Goal: Information Seeking & Learning: Learn about a topic

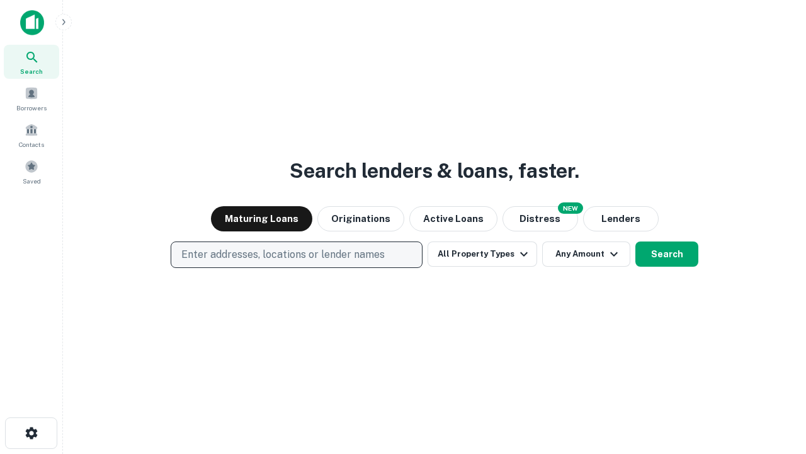
click at [296, 254] on p "Enter addresses, locations or lender names" at bounding box center [282, 254] width 203 height 15
type input "**********"
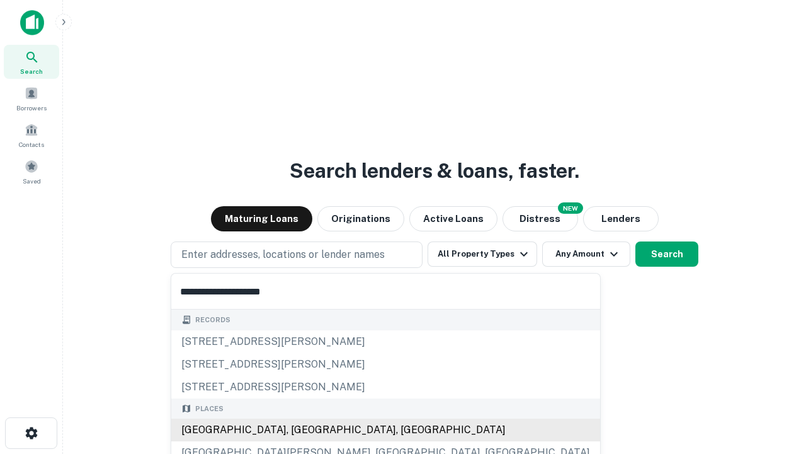
click at [301, 430] on div "[GEOGRAPHIC_DATA], [GEOGRAPHIC_DATA], [GEOGRAPHIC_DATA]" at bounding box center [385, 429] width 429 height 23
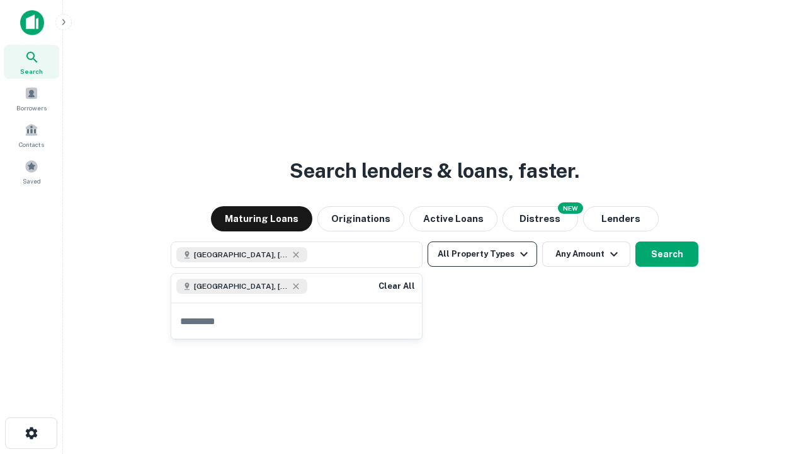
click at [482, 254] on button "All Property Types" at bounding box center [483, 253] width 110 height 25
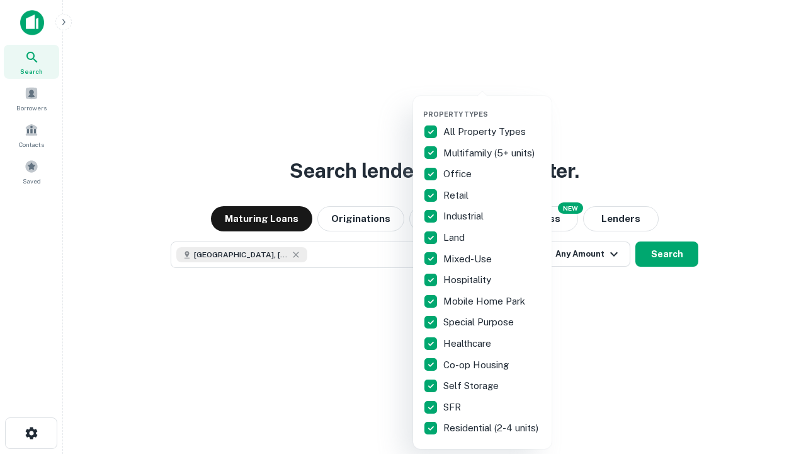
click at [493, 106] on button "button" at bounding box center [492, 106] width 139 height 1
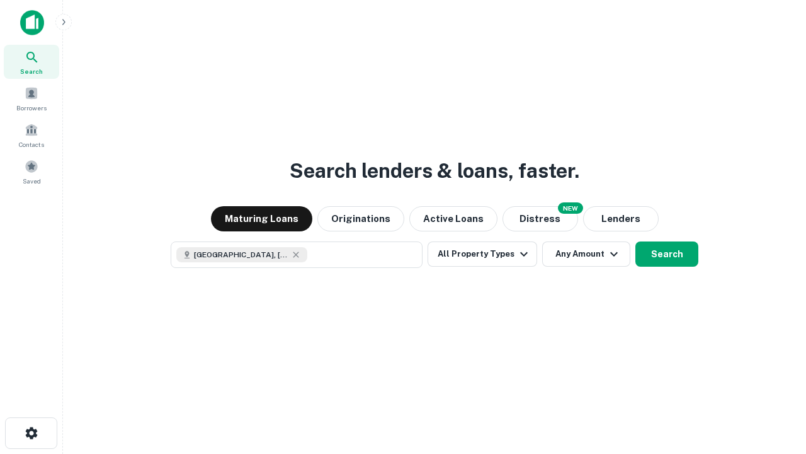
scroll to position [20, 0]
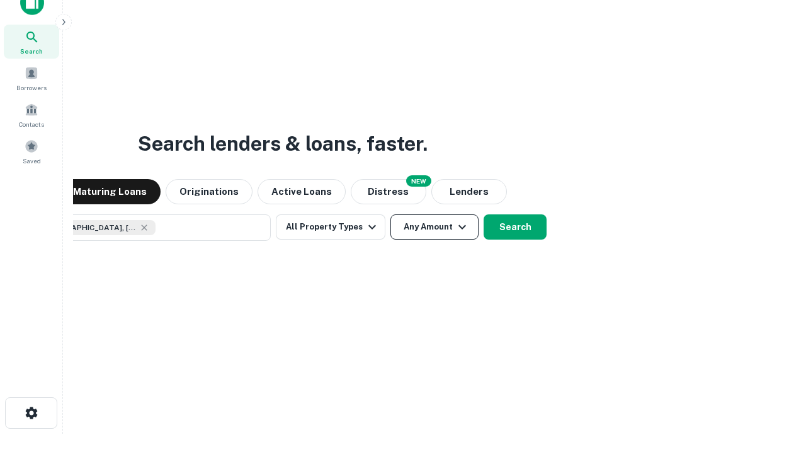
click at [391, 214] on button "Any Amount" at bounding box center [435, 226] width 88 height 25
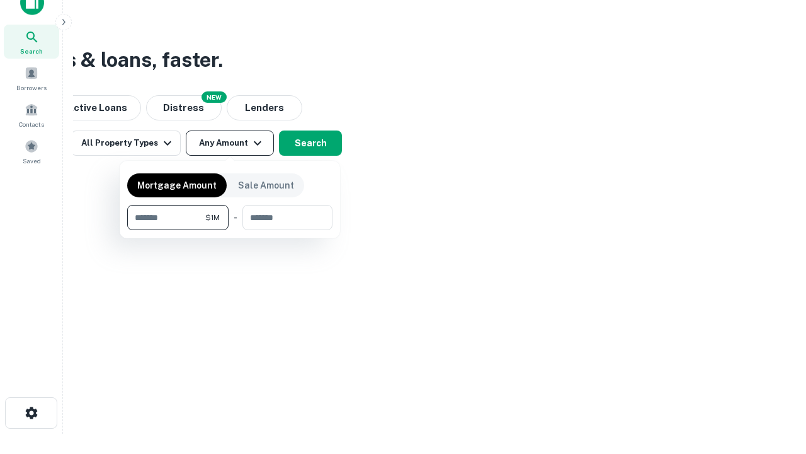
type input "*******"
click at [230, 230] on button "button" at bounding box center [229, 230] width 205 height 1
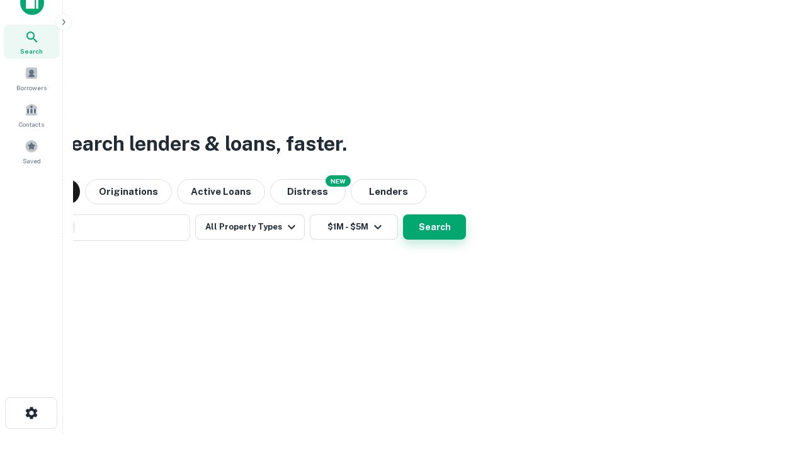
click at [403, 214] on button "Search" at bounding box center [434, 226] width 63 height 25
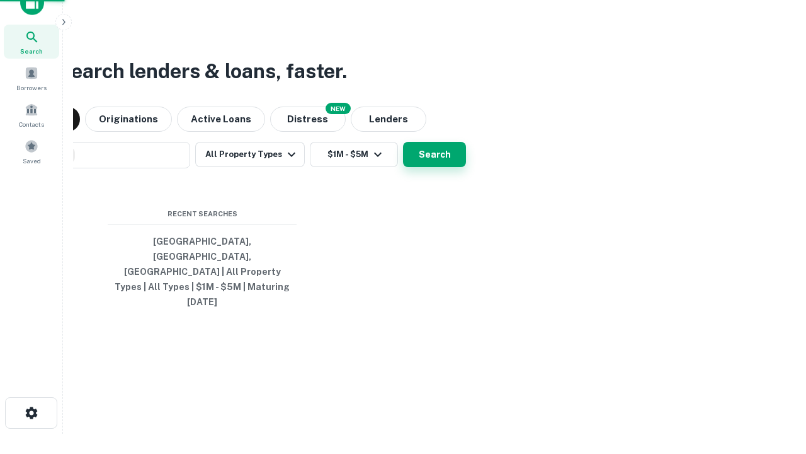
scroll to position [33, 357]
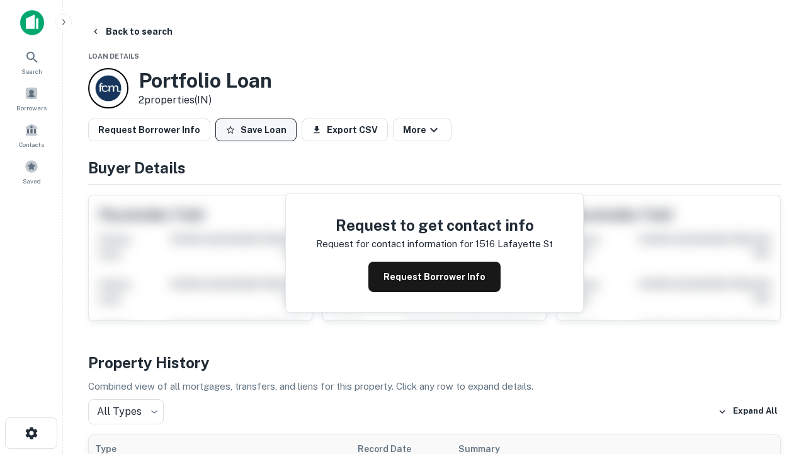
click at [256, 130] on button "Save Loan" at bounding box center [255, 129] width 81 height 23
click at [259, 130] on button "Save Loan" at bounding box center [255, 129] width 81 height 23
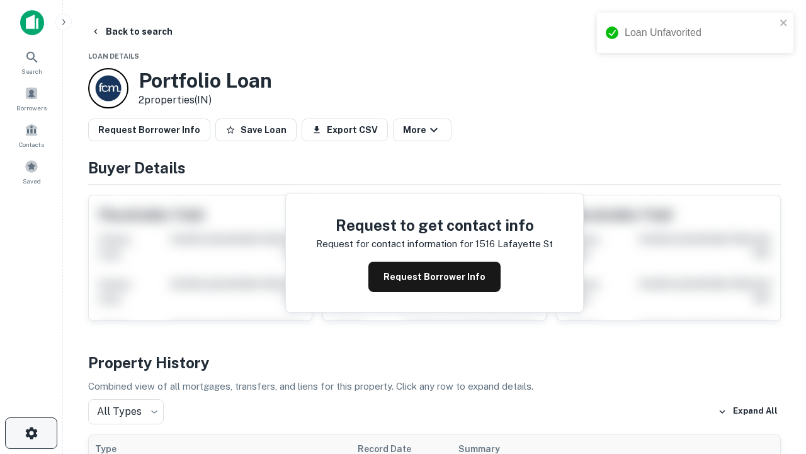
click at [31, 433] on icon "button" at bounding box center [31, 432] width 15 height 15
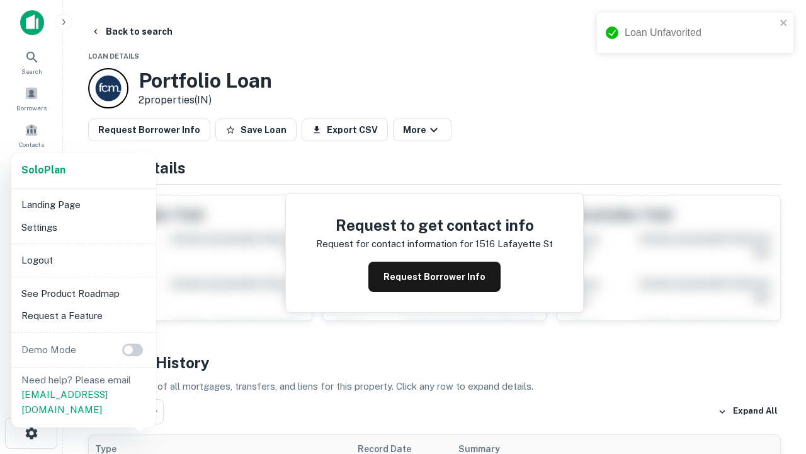
click at [83, 260] on li "Logout" at bounding box center [83, 260] width 135 height 23
